Goal: Task Accomplishment & Management: Use online tool/utility

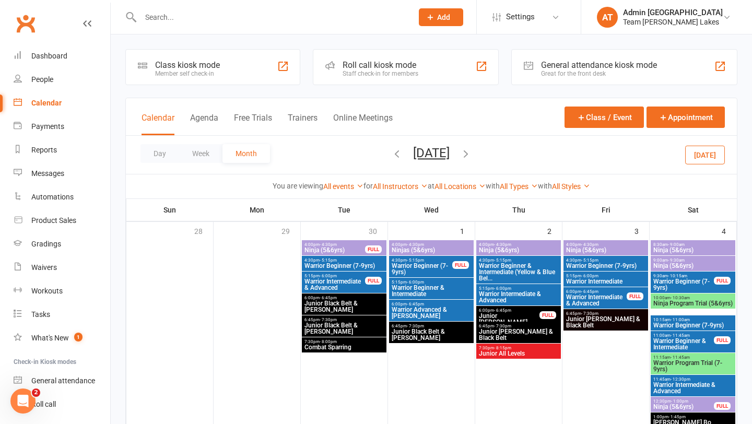
click at [391, 155] on icon "button" at bounding box center [396, 153] width 11 height 11
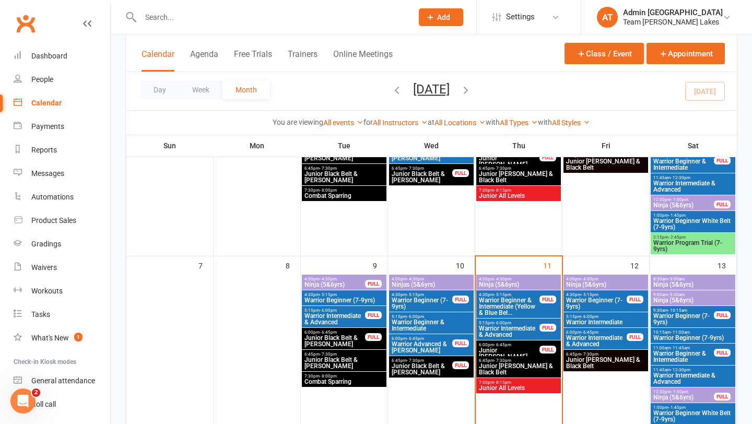
scroll to position [188, 0]
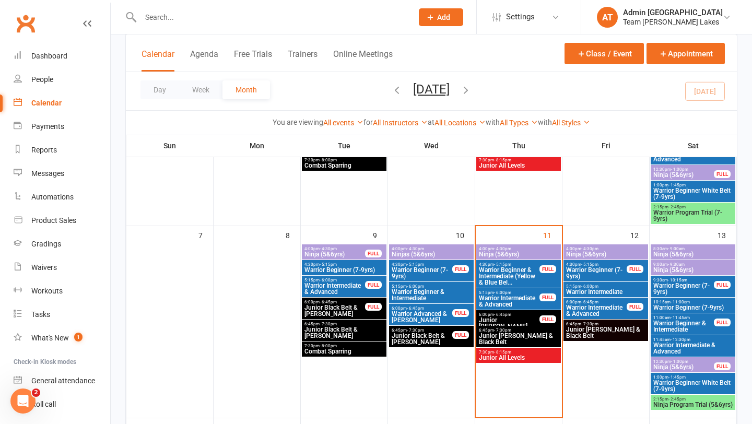
click at [511, 255] on span "Ninja (5&6yrs)" at bounding box center [518, 254] width 80 height 6
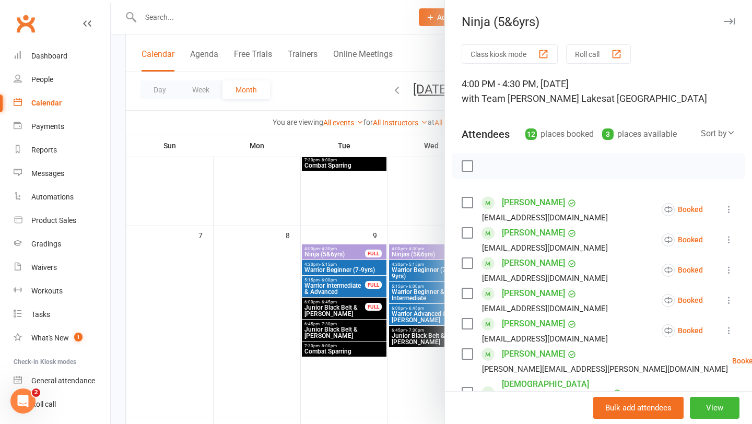
click at [589, 57] on button "Roll call" at bounding box center [598, 53] width 65 height 19
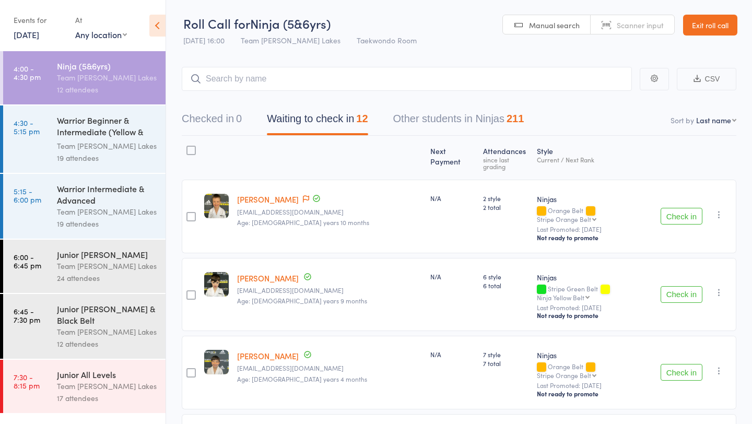
click at [715, 120] on select "First name Last name Birthday today? Behind on payments? Check in time Next pay…" at bounding box center [716, 120] width 40 height 10
select select "10"
click at [696, 115] on select "First name Last name Birthday today? Behind on payments? Check in time Next pay…" at bounding box center [716, 120] width 40 height 10
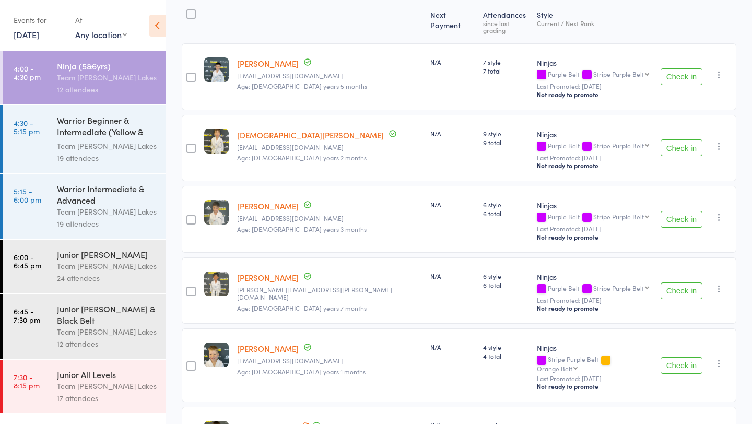
scroll to position [130, 0]
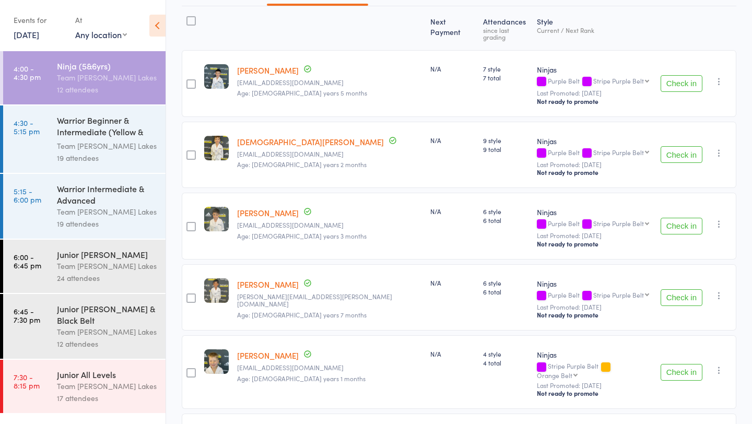
click at [115, 153] on div "19 attendees" at bounding box center [107, 158] width 100 height 12
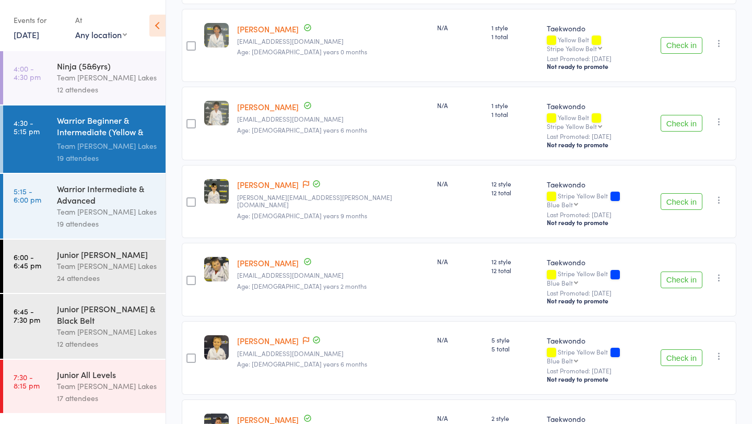
scroll to position [660, 0]
click at [262, 259] on link "Thomas Coppock" at bounding box center [268, 264] width 62 height 11
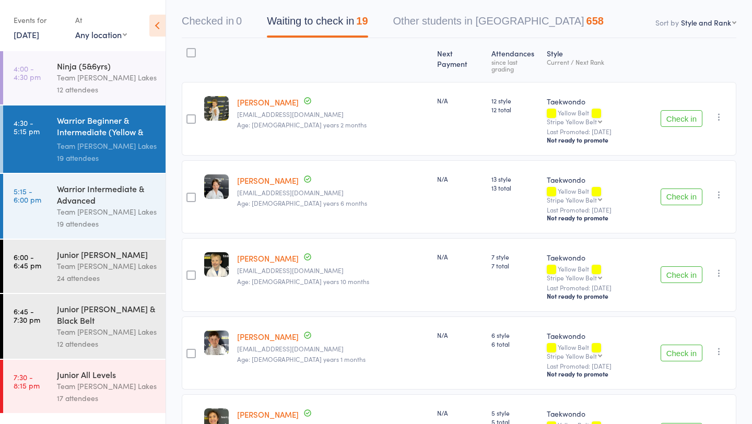
scroll to position [116, 0]
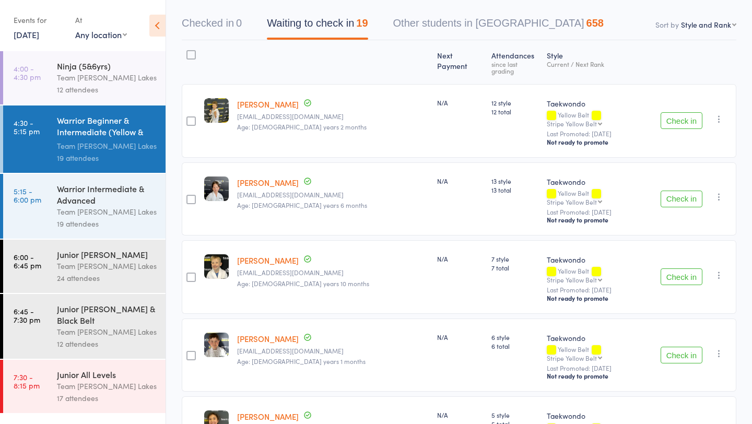
click at [108, 209] on div "Team [PERSON_NAME] Lakes" at bounding box center [107, 212] width 100 height 12
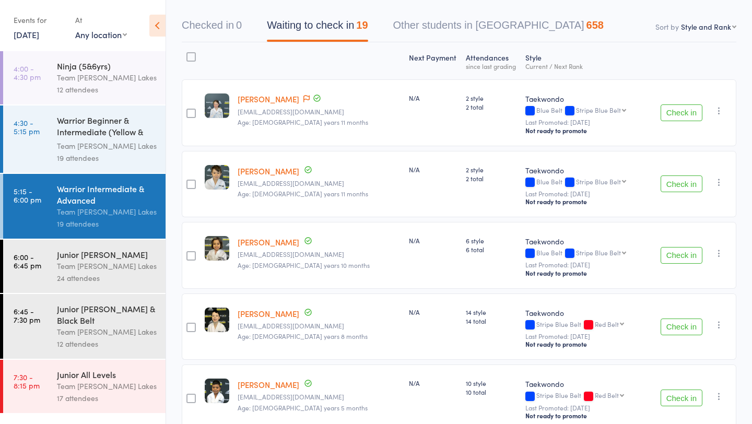
scroll to position [93, 0]
click at [256, 310] on link "Luke Azzopardi" at bounding box center [269, 314] width 62 height 11
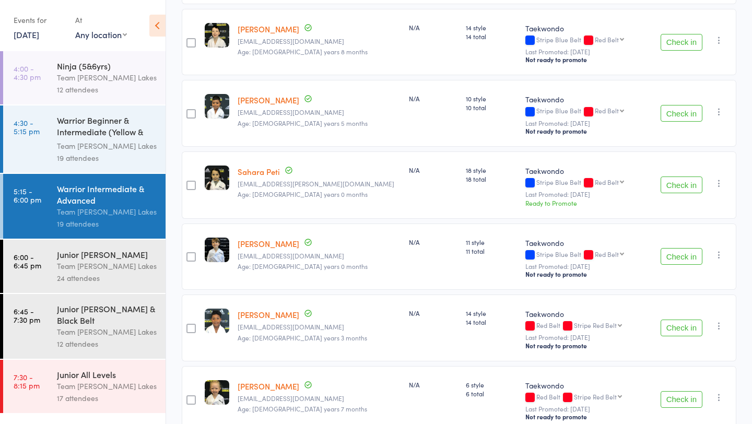
scroll to position [382, 0]
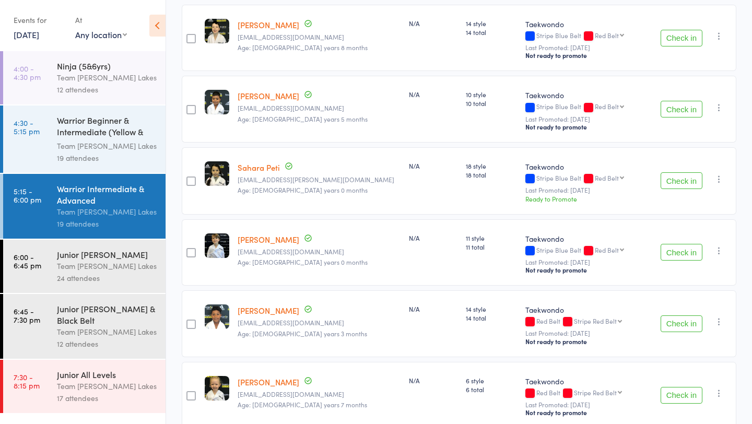
click at [271, 167] on link "Sahara Peti" at bounding box center [259, 167] width 42 height 11
click at [89, 268] on div "Team [PERSON_NAME] Lakes" at bounding box center [107, 266] width 100 height 12
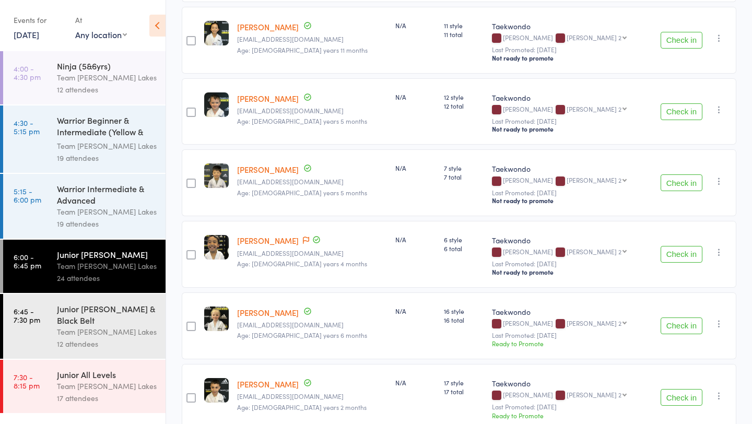
scroll to position [327, 0]
click at [718, 390] on icon "button" at bounding box center [719, 395] width 10 height 10
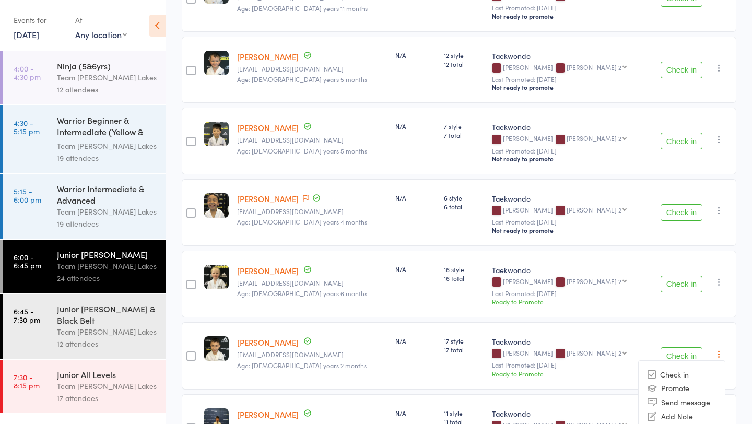
scroll to position [370, 0]
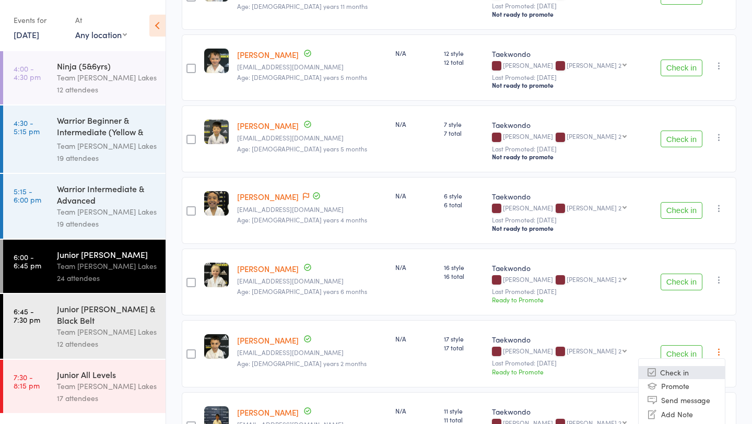
click at [684, 366] on li "Check in" at bounding box center [682, 372] width 86 height 13
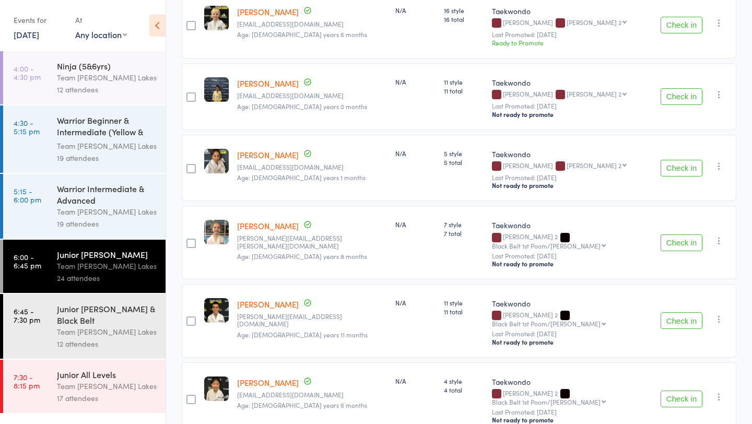
scroll to position [627, 0]
click at [256, 298] on link "Zac Vojtisek" at bounding box center [268, 303] width 62 height 11
click at [58, 314] on div "Junior [PERSON_NAME] & Black Belt" at bounding box center [107, 314] width 100 height 23
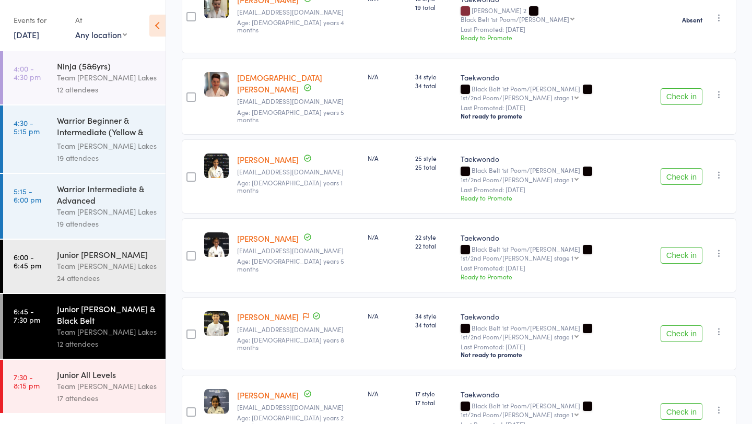
scroll to position [647, 0]
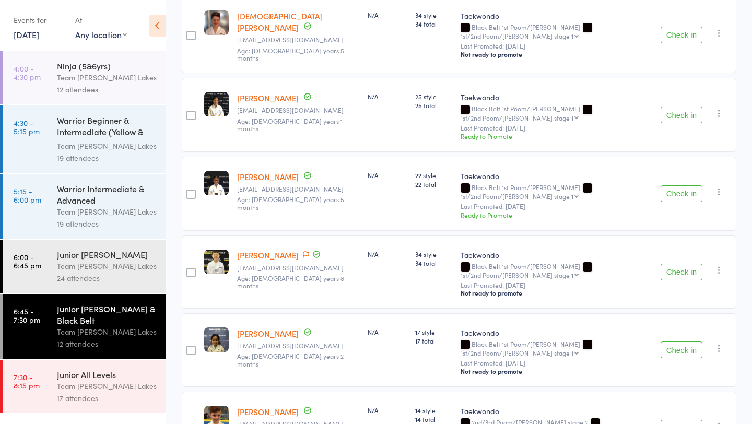
click at [120, 400] on div "17 attendees" at bounding box center [107, 398] width 100 height 12
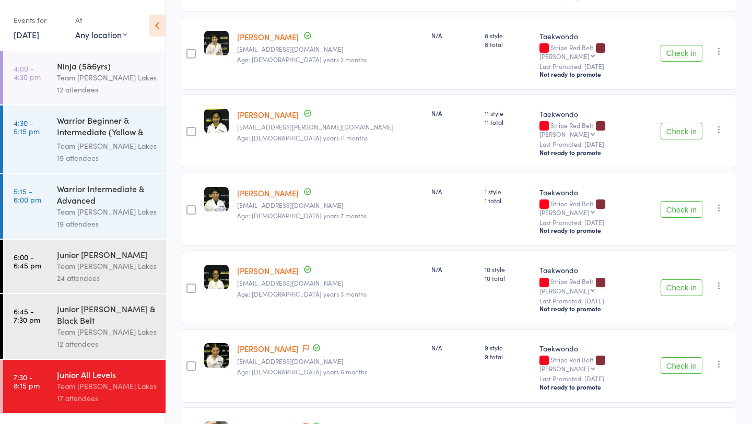
scroll to position [1003, 0]
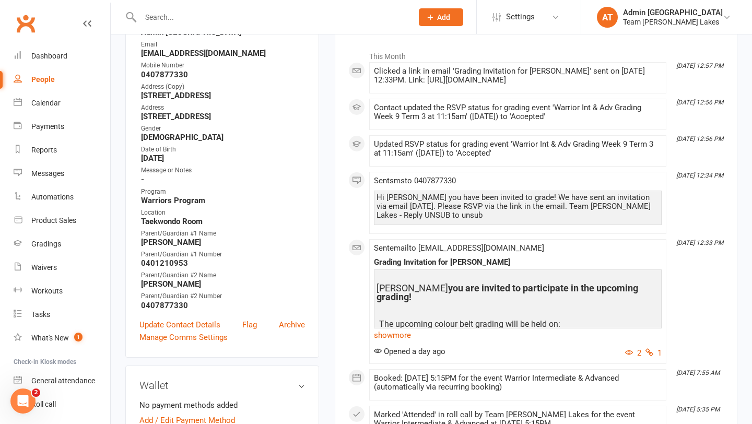
scroll to position [164, 0]
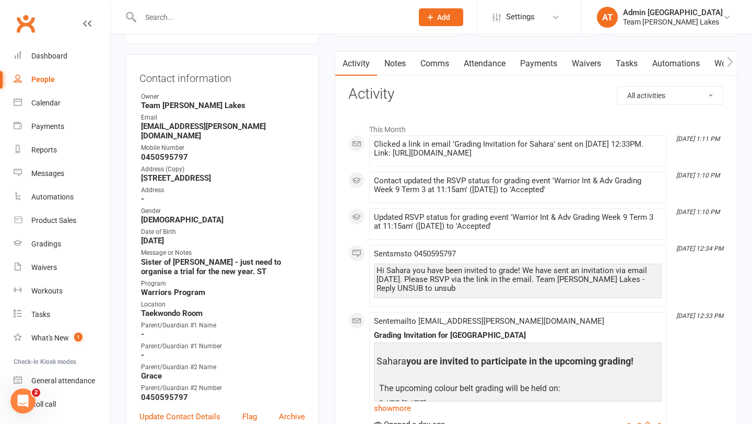
scroll to position [91, 0]
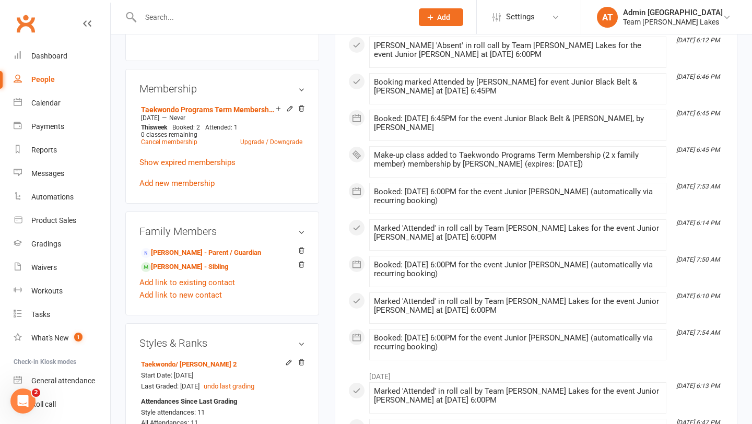
scroll to position [650, 0]
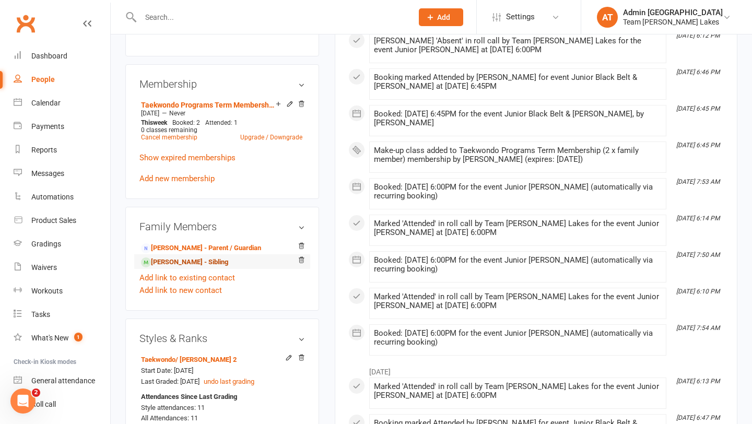
click at [190, 257] on link "[PERSON_NAME] - Sibling" at bounding box center [184, 262] width 87 height 11
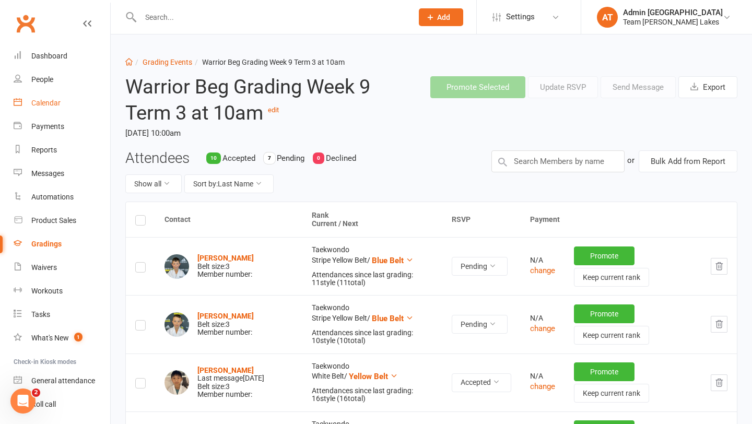
click at [53, 105] on div "Calendar" at bounding box center [45, 103] width 29 height 8
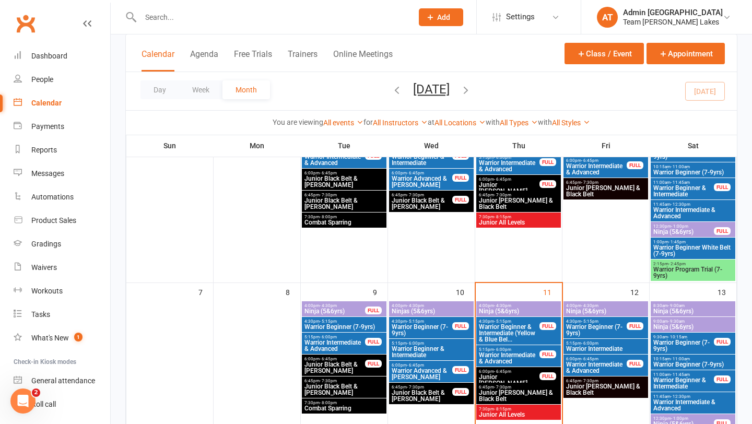
scroll to position [123, 0]
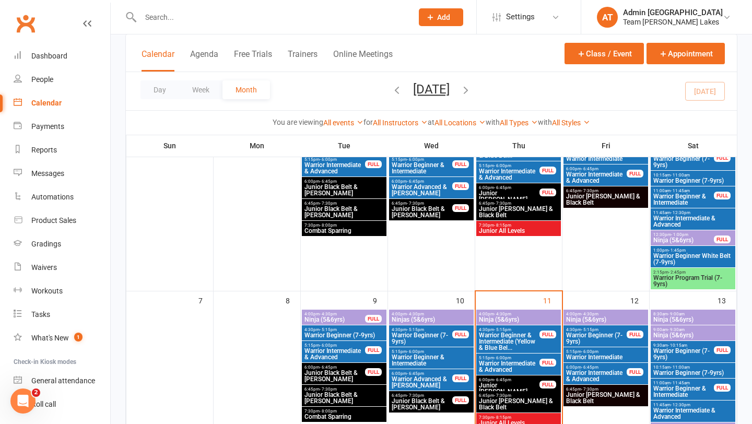
click at [547, 229] on span "Junior All Levels" at bounding box center [518, 231] width 80 height 6
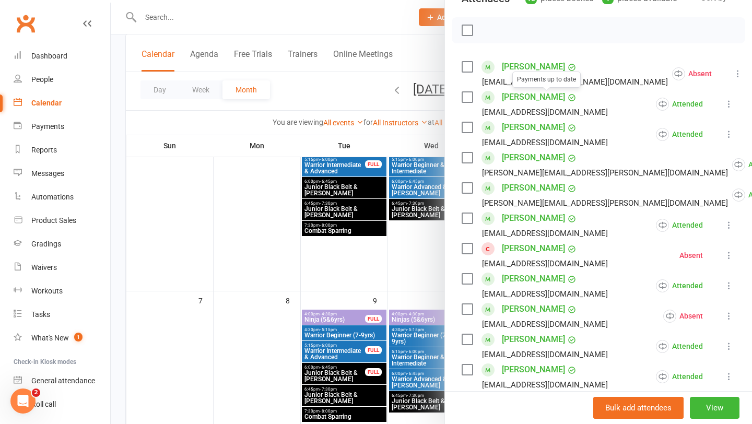
scroll to position [179, 0]
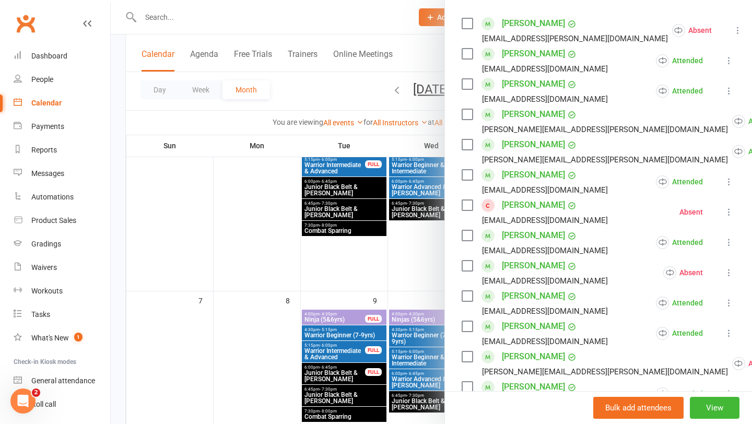
click at [377, 311] on div at bounding box center [431, 212] width 641 height 424
